Goal: Error: Use online tool/utility

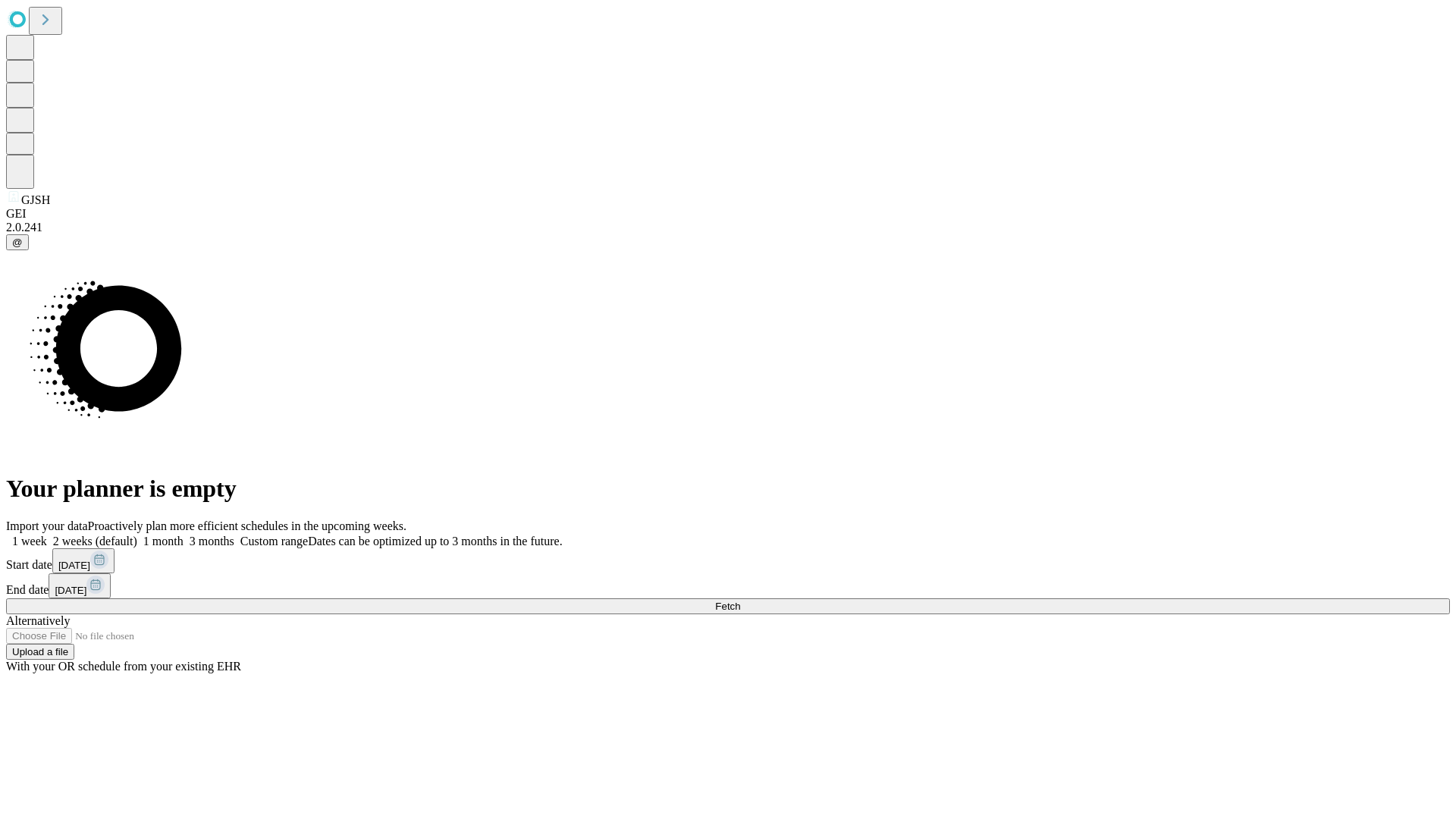
click at [740, 601] on span "Fetch" at bounding box center [727, 606] width 25 height 11
